Goal: Task Accomplishment & Management: Use online tool/utility

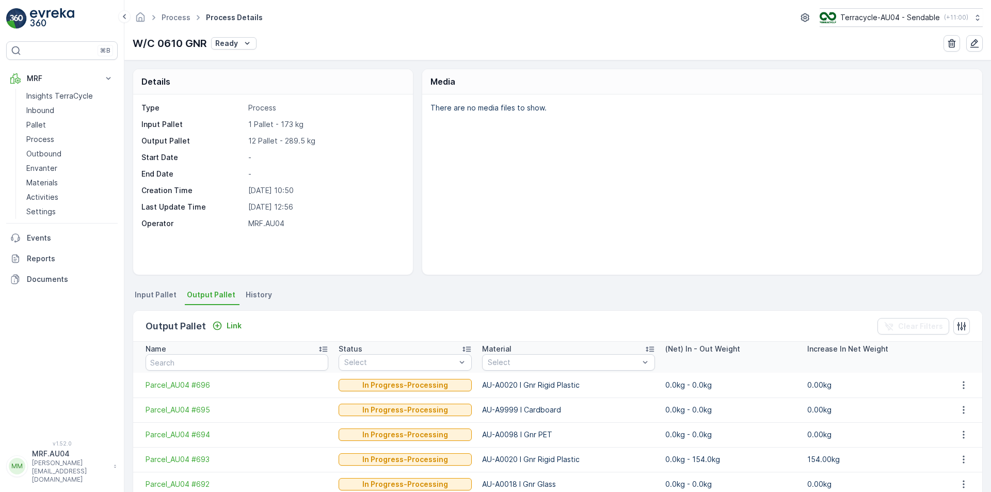
scroll to position [207, 0]
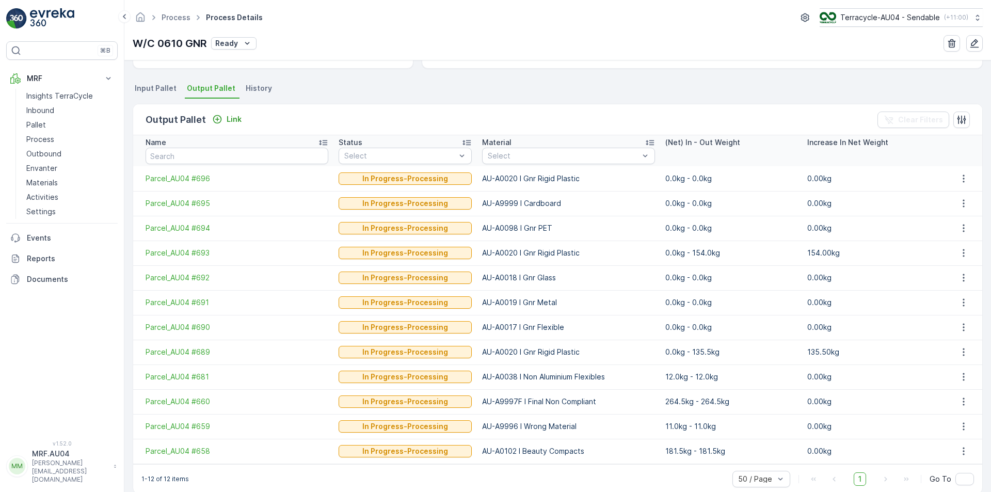
drag, startPoint x: 43, startPoint y: 13, endPoint x: 54, endPoint y: 18, distance: 11.8
click at [54, 17] on img at bounding box center [52, 18] width 44 height 21
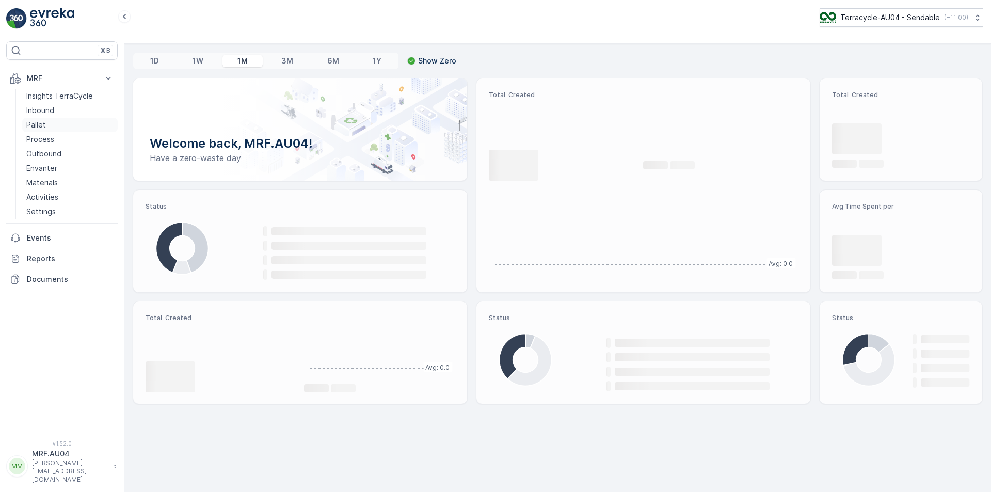
click at [40, 128] on p "Pallet" at bounding box center [36, 125] width 20 height 10
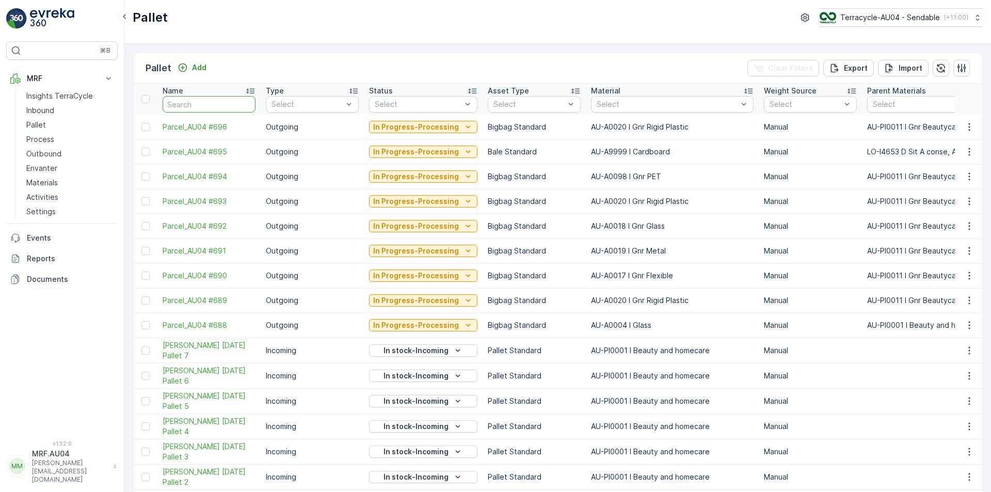
click at [207, 109] on input "text" at bounding box center [209, 104] width 93 height 17
type input "21706"
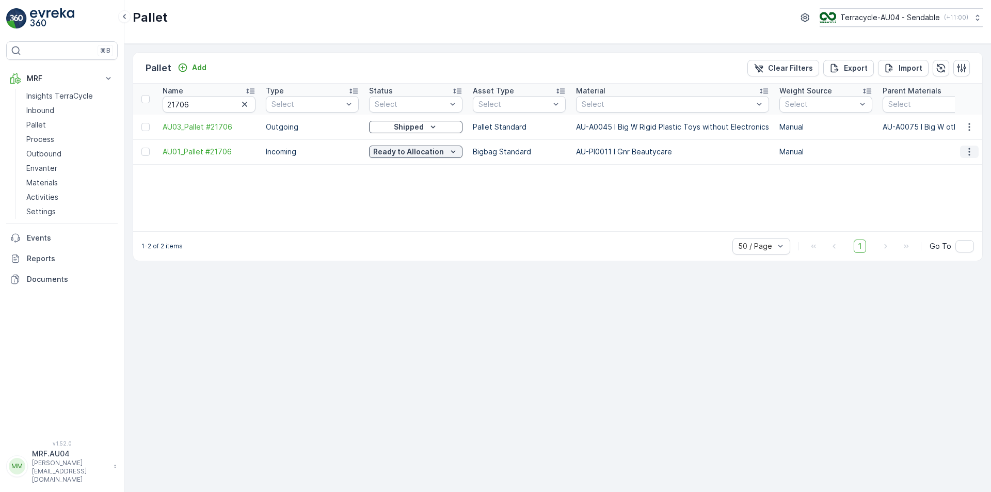
click at [968, 154] on icon "button" at bounding box center [969, 152] width 10 height 10
click at [956, 186] on span "Edit Pallet" at bounding box center [944, 182] width 35 height 10
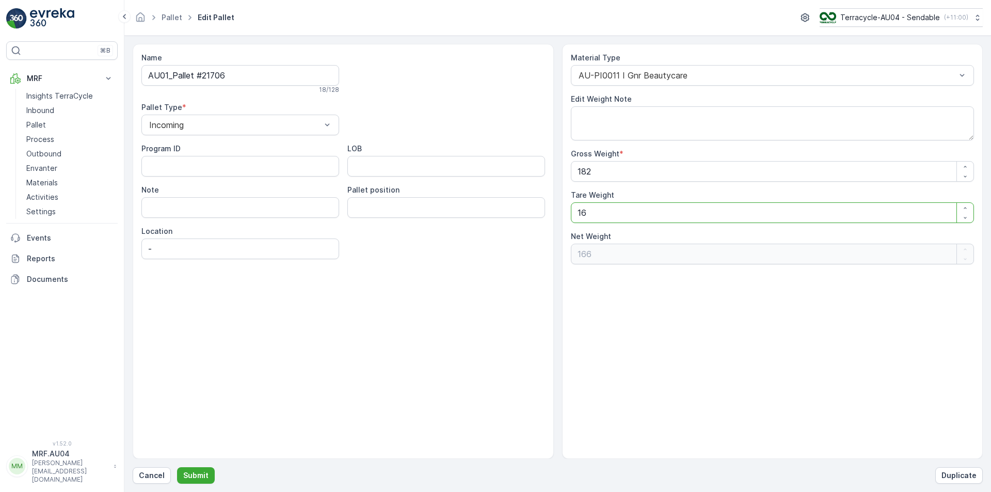
drag, startPoint x: 607, startPoint y: 216, endPoint x: 350, endPoint y: 184, distance: 259.6
click at [372, 188] on div "Name AU01_Pallet #21706 18 / 128 Pallet Type * Incoming Program ID LOB Note Pal…" at bounding box center [558, 251] width 850 height 415
type Weight "2"
type Weight "180"
type Weight "28"
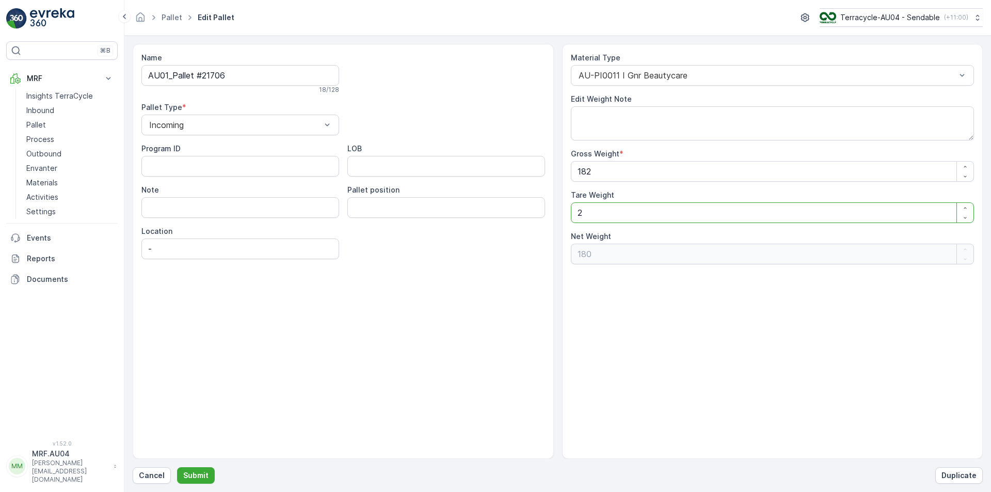
type Weight "154"
type Weight "28.5"
type Weight "153.5"
type Weight "28.5"
drag, startPoint x: 611, startPoint y: 163, endPoint x: 449, endPoint y: 172, distance: 162.4
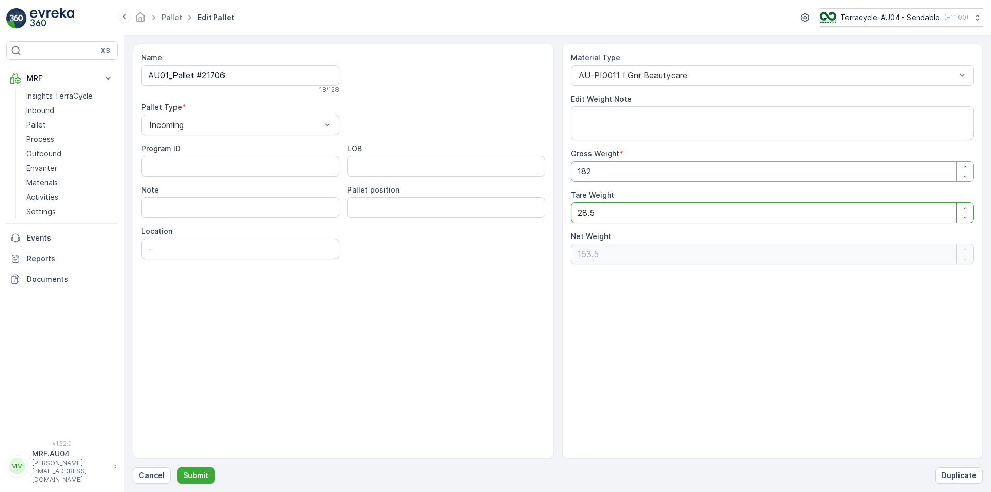
click at [471, 170] on div "Name AU01_Pallet #21706 18 / 128 Pallet Type * Incoming Program ID LOB Note Pal…" at bounding box center [558, 251] width 850 height 415
type Weight "1"
type Weight "-27.5"
type Weight "19"
type Weight "-9.5"
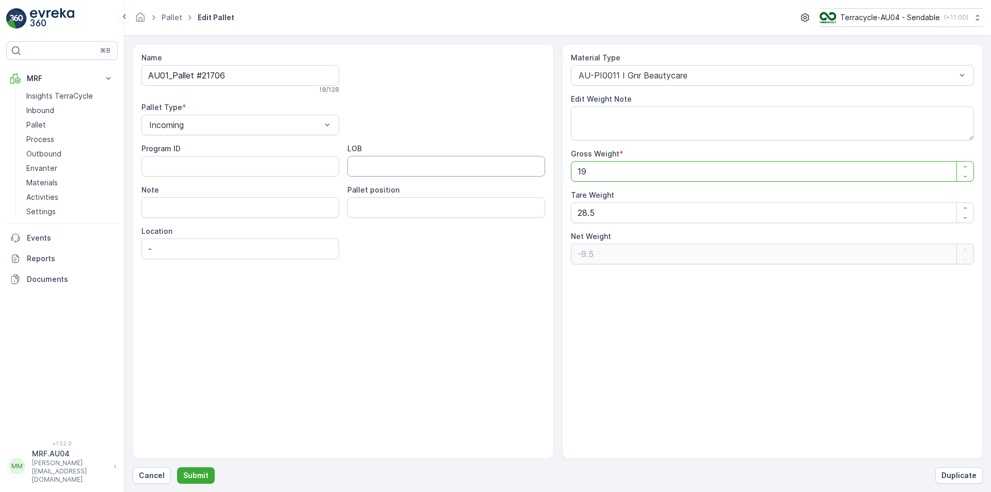
type Weight "190"
type Weight "161.5"
type Weight "190"
click at [208, 468] on button "Submit" at bounding box center [196, 475] width 38 height 17
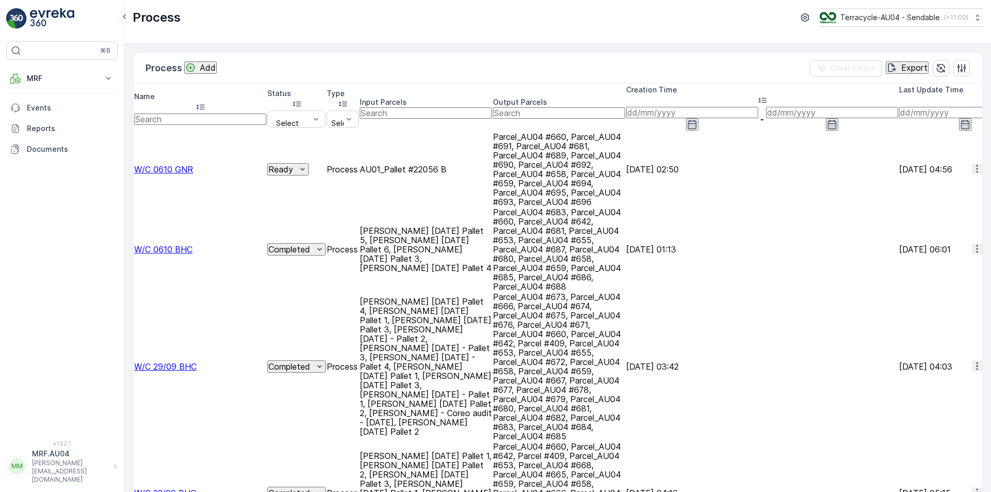
click at [187, 164] on span "W/C 0610 GNR" at bounding box center [163, 169] width 59 height 10
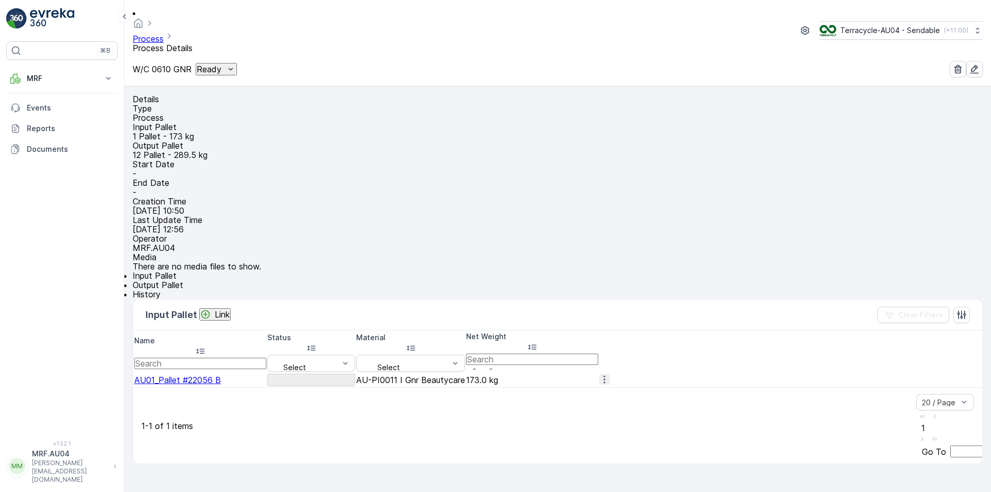
click at [164, 34] on link "Process" at bounding box center [148, 39] width 31 height 10
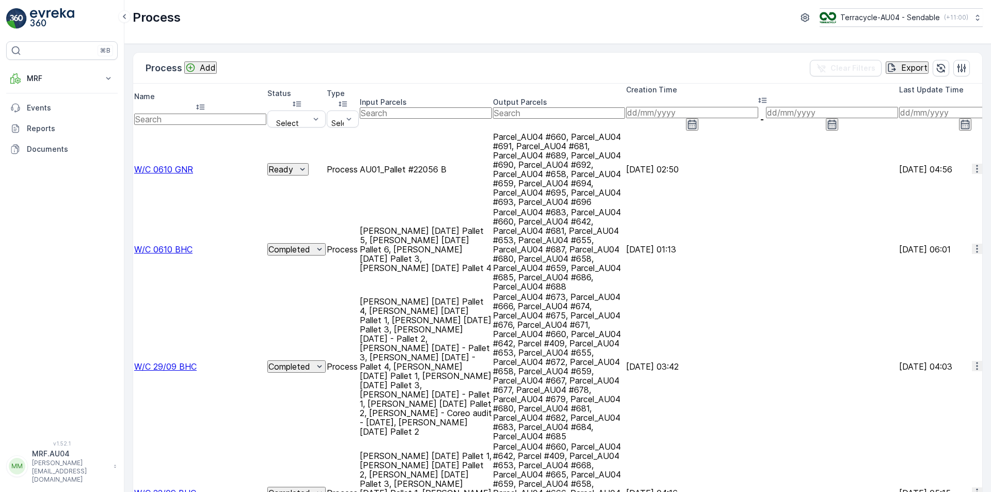
click at [193, 244] on span "W/C 0610 BHC" at bounding box center [163, 249] width 58 height 10
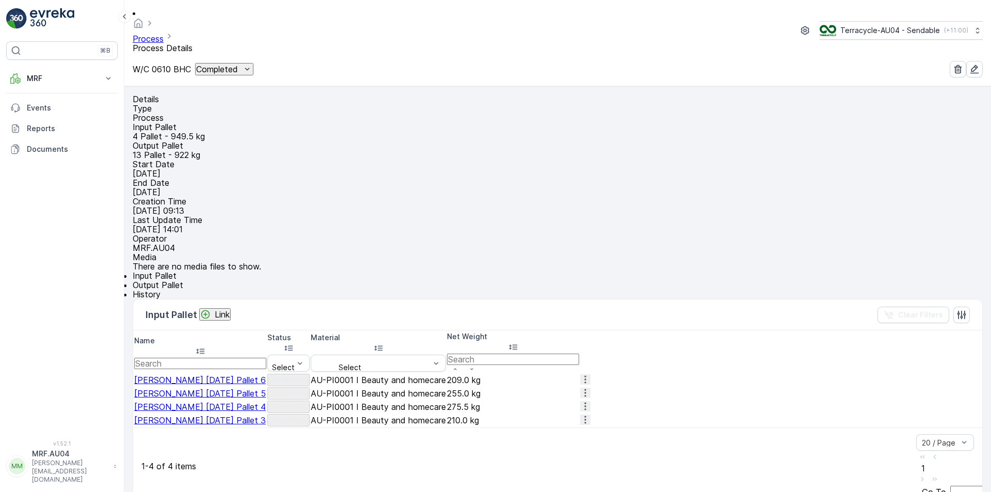
click at [164, 34] on link "Process" at bounding box center [148, 39] width 31 height 10
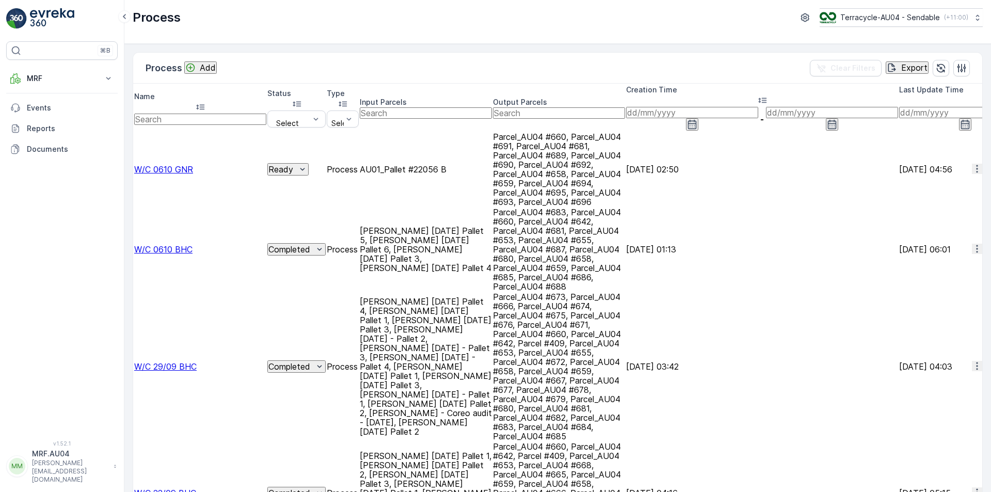
click at [193, 164] on span "W/C 0610 GNR" at bounding box center [163, 169] width 59 height 10
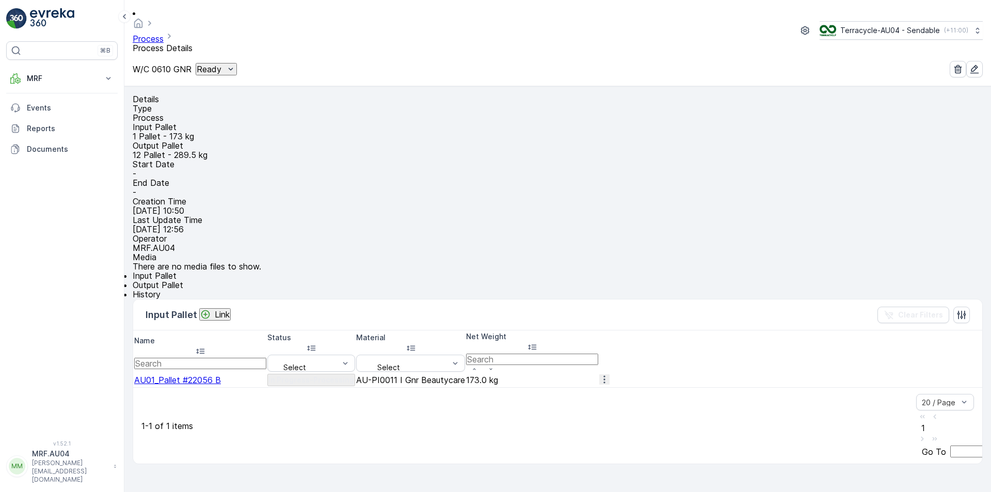
scroll to position [41, 0]
